Goal: Navigation & Orientation: Go to known website

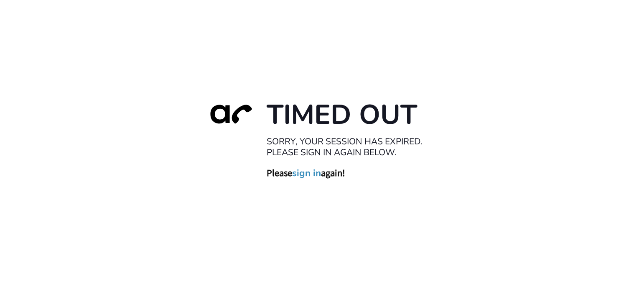
click at [619, 134] on div "Timed Out Sorry, your session has expired. Please sign in again below. Please s…" at bounding box center [317, 141] width 634 height 282
click at [262, 196] on div "Timed Out Sorry, your session has expired. Please sign in again below. Please s…" at bounding box center [317, 141] width 634 height 282
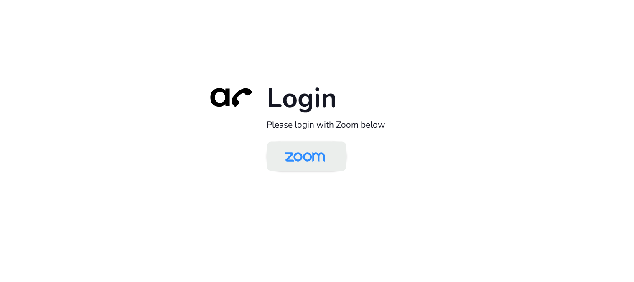
click at [301, 162] on img at bounding box center [305, 156] width 58 height 27
